Goal: Find specific page/section: Find specific page/section

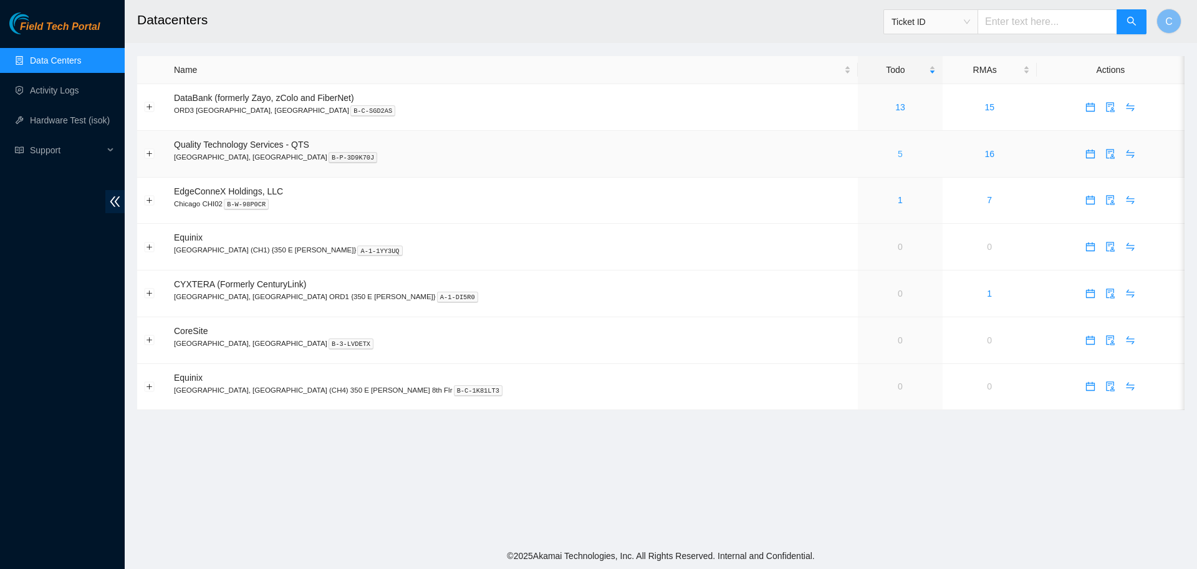
click at [898, 155] on link "5" at bounding box center [900, 154] width 5 height 10
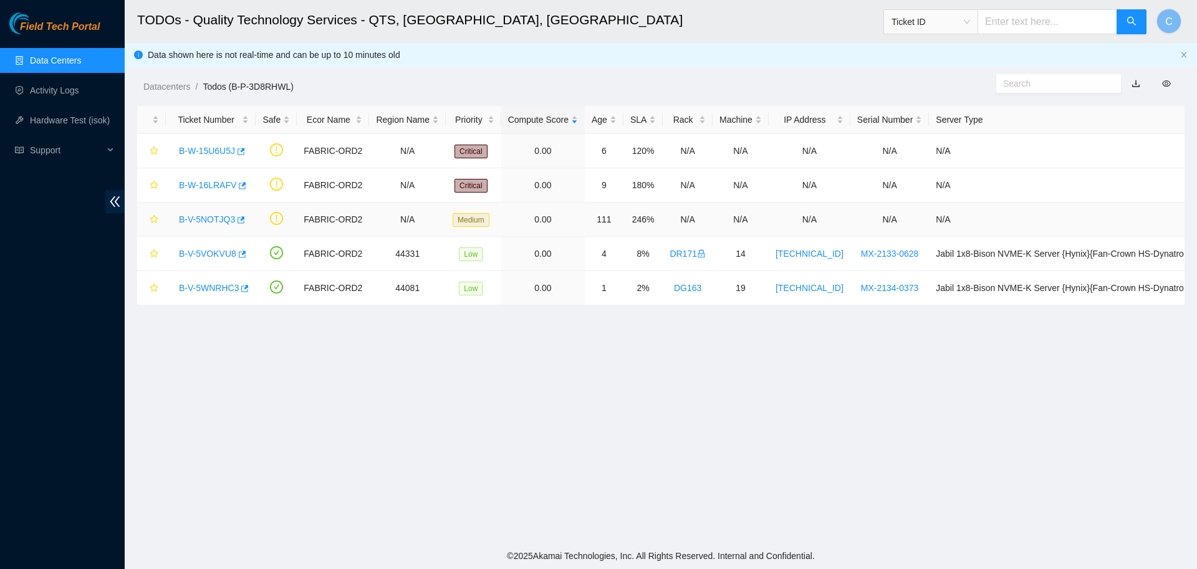
click at [195, 222] on link "B-V-5NOTJQ3" at bounding box center [207, 219] width 56 height 10
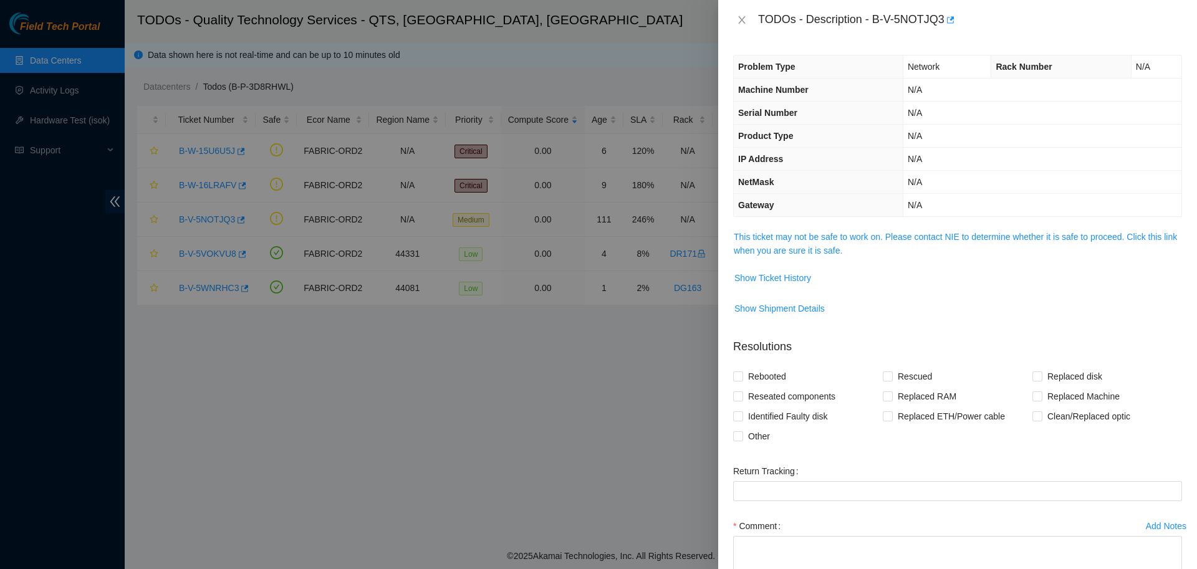
click at [806, 243] on span "This ticket may not be safe to work on. Please contact NIE to determine whether…" at bounding box center [958, 243] width 448 height 27
click at [809, 235] on link "This ticket may not be safe to work on. Please contact NIE to determine whether…" at bounding box center [955, 244] width 443 height 24
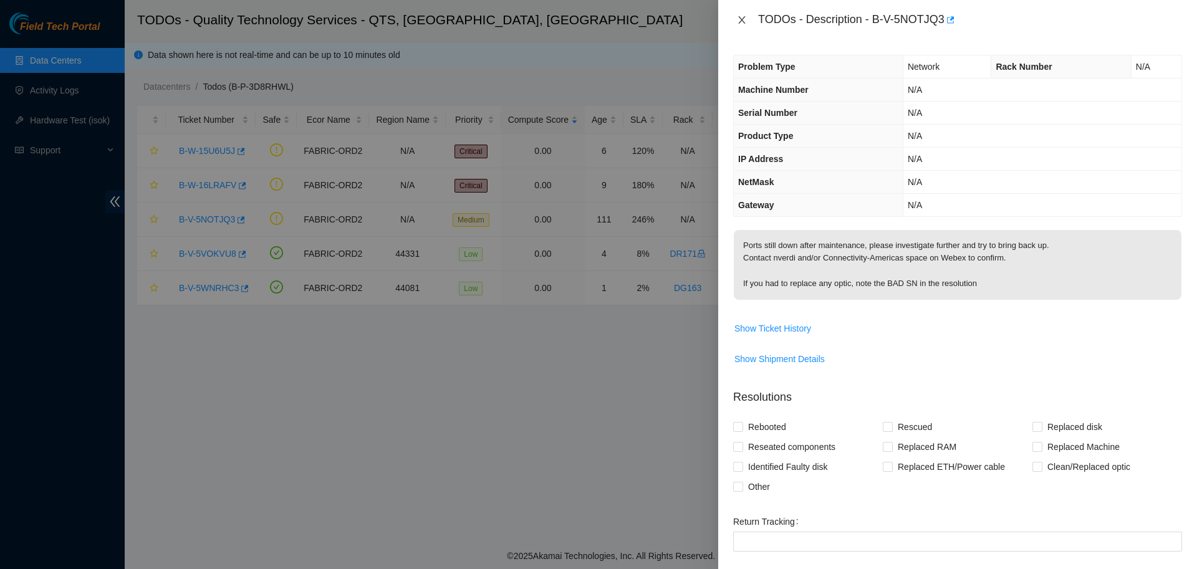
click at [735, 16] on button "Close" at bounding box center [741, 20] width 17 height 12
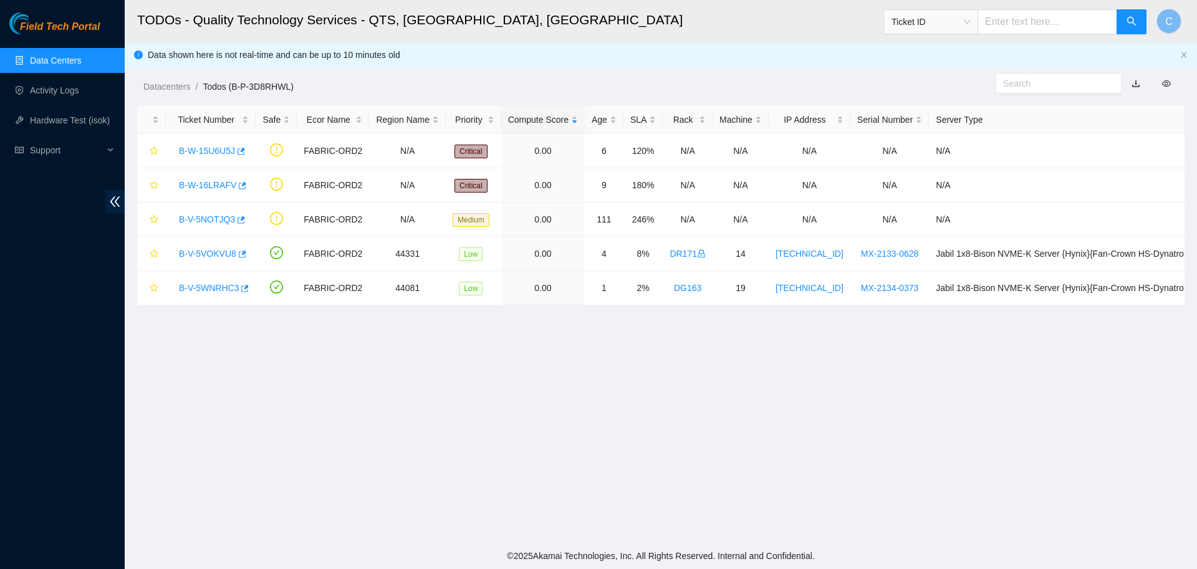
click at [66, 63] on link "Data Centers" at bounding box center [55, 60] width 51 height 10
